Goal: Navigation & Orientation: Find specific page/section

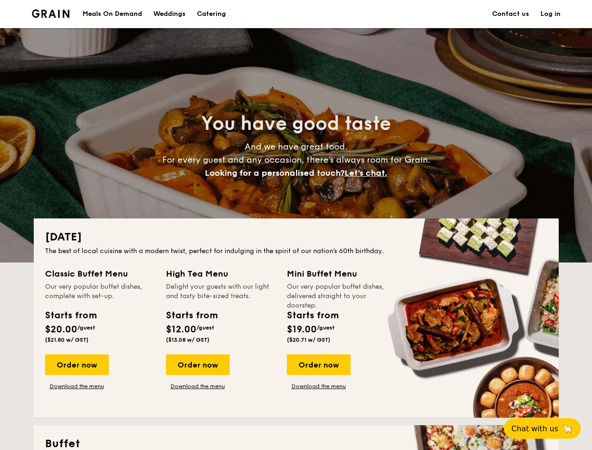
click at [296, 225] on div "[DATE] The best of local cuisine with a modern twist, perfect for indulging in …" at bounding box center [296, 318] width 525 height 199
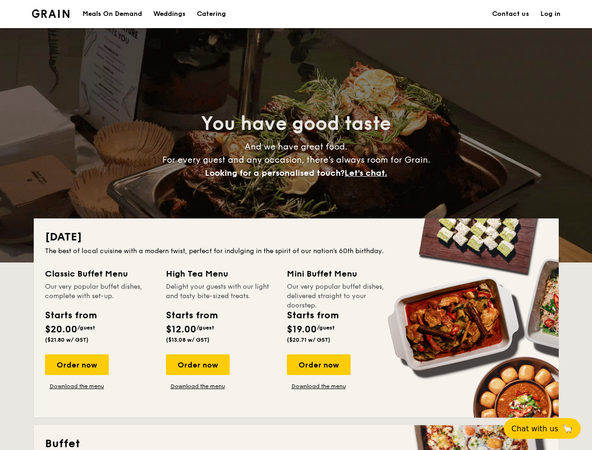
click at [551, 14] on link "Log in" at bounding box center [551, 14] width 20 height 28
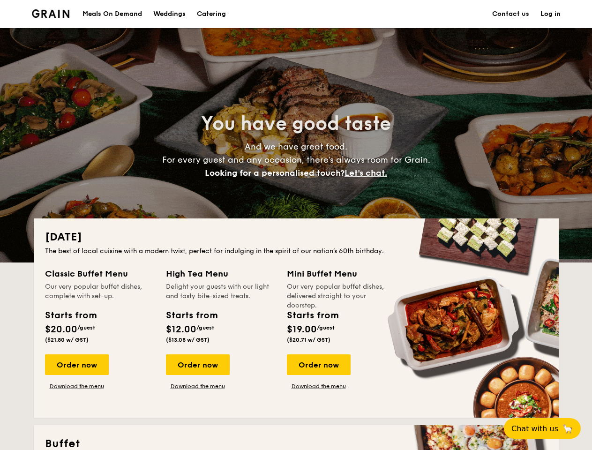
click at [369, 173] on span "Let's chat." at bounding box center [366, 173] width 43 height 10
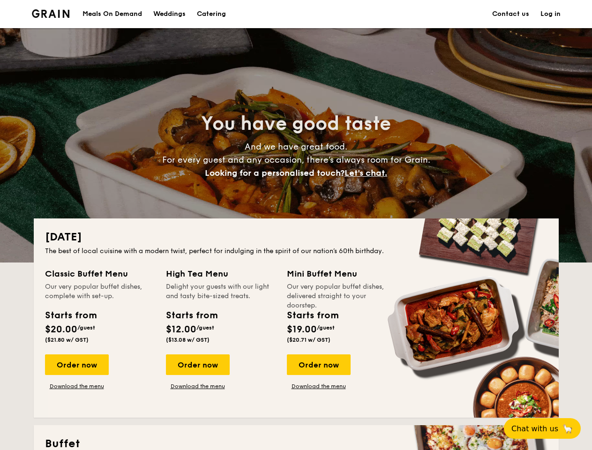
click at [76, 365] on div "Order now" at bounding box center [77, 365] width 64 height 21
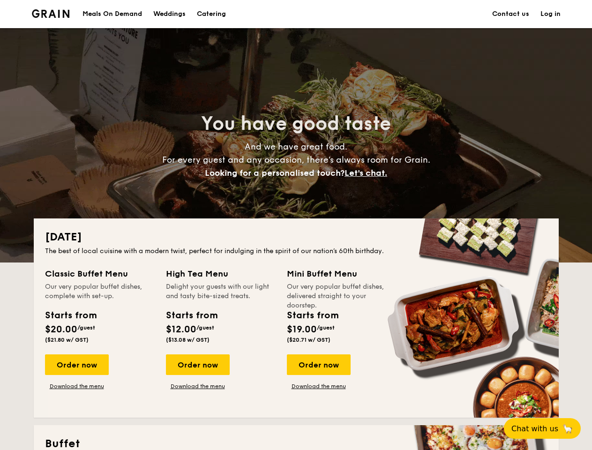
click at [197, 365] on div "Order now" at bounding box center [198, 365] width 64 height 21
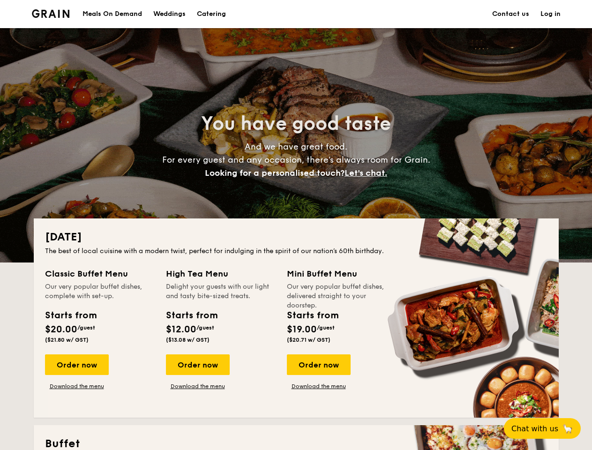
click at [319, 365] on div "Order now" at bounding box center [319, 365] width 64 height 21
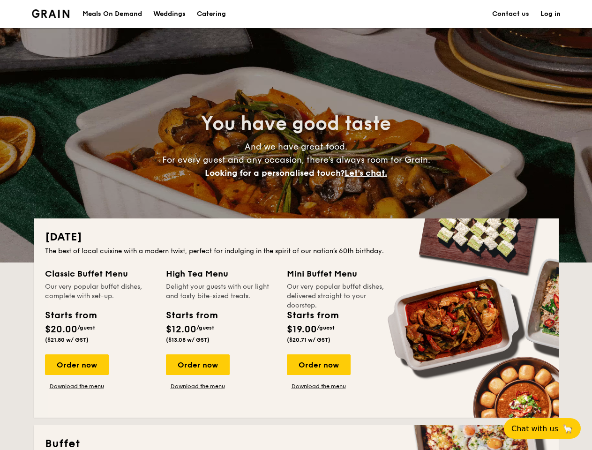
click at [548, 429] on span "Chat with us" at bounding box center [535, 429] width 47 height 9
